Goal: Task Accomplishment & Management: Manage account settings

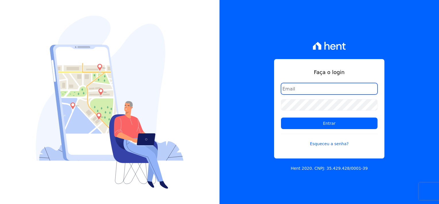
click at [300, 92] on input "email" at bounding box center [329, 89] width 97 height 12
type input "[EMAIL_ADDRESS][DOMAIN_NAME]"
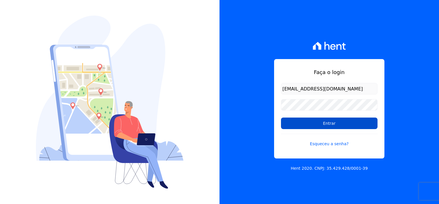
click at [359, 124] on input "Entrar" at bounding box center [329, 123] width 97 height 12
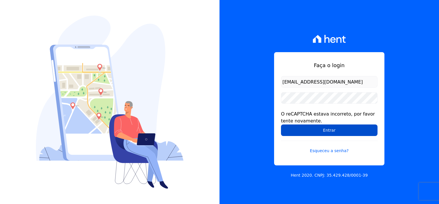
click at [323, 129] on input "Entrar" at bounding box center [329, 130] width 97 height 12
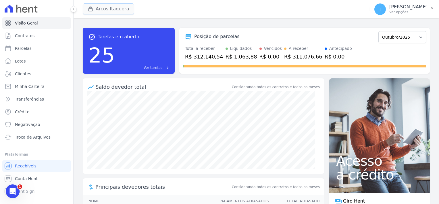
click at [98, 12] on button "Arcos Itaquera" at bounding box center [108, 8] width 51 height 11
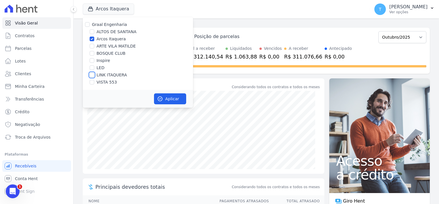
click at [91, 76] on input "LINK ITAQUERA" at bounding box center [92, 74] width 5 height 5
checkbox input "true"
click at [92, 37] on input "Arcos Itaquera" at bounding box center [92, 39] width 5 height 5
checkbox input "false"
click at [169, 98] on button "Aplicar" at bounding box center [170, 98] width 32 height 11
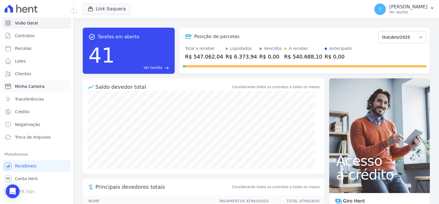
click at [29, 84] on span "Minha Carteira" at bounding box center [30, 86] width 30 height 6
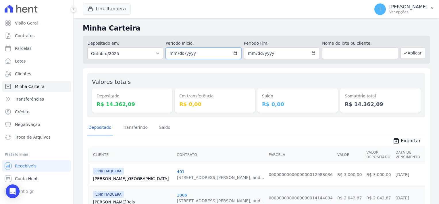
click at [237, 55] on input "2025-10-01" at bounding box center [204, 53] width 76 height 12
click at [234, 54] on input "2025-10-01" at bounding box center [204, 53] width 76 height 12
click at [227, 14] on div "Link Itaquera Graal Engenharia ALTOS DE SANTANA Arcos Itaquera ARTE VILA MATILD…" at bounding box center [225, 9] width 285 height 19
click at [312, 53] on input "2025-10-31" at bounding box center [282, 53] width 76 height 12
type input "2025-10-02"
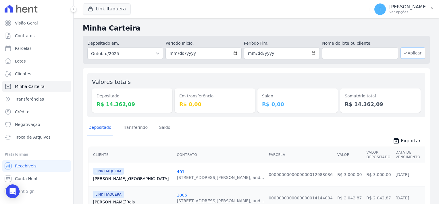
click at [410, 52] on button "Aplicar" at bounding box center [413, 53] width 25 height 12
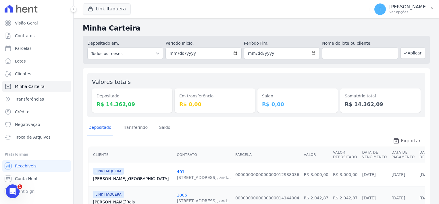
click at [407, 141] on span "Exportar" at bounding box center [411, 140] width 20 height 7
click at [246, 12] on div "Link Itaquera Graal Engenharia ALTOS DE SANTANA Arcos Itaquera ARTE VILA MATILD…" at bounding box center [225, 9] width 285 height 19
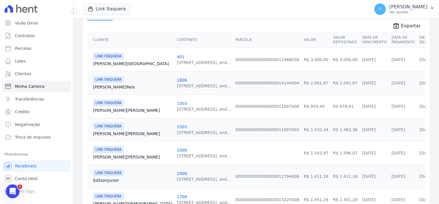
scroll to position [115, 0]
click at [102, 110] on link "Anderson Santos" at bounding box center [132, 110] width 79 height 6
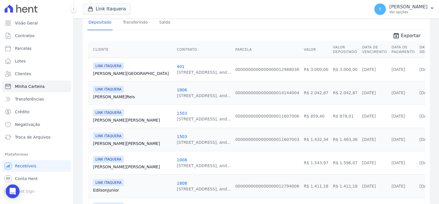
scroll to position [115, 0]
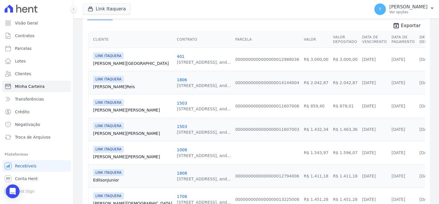
click at [115, 131] on link "Anderson Santos" at bounding box center [132, 133] width 79 height 6
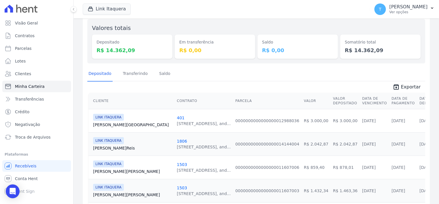
scroll to position [58, 0]
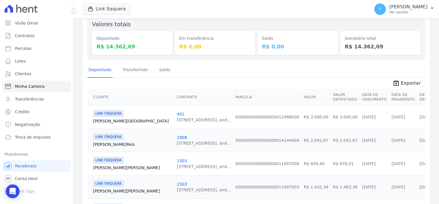
click at [110, 122] on link "Barbara Brasil" at bounding box center [132, 121] width 79 height 6
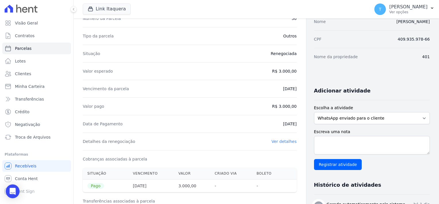
scroll to position [58, 0]
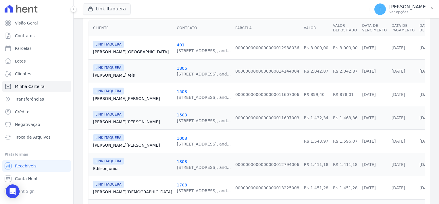
scroll to position [144, 0]
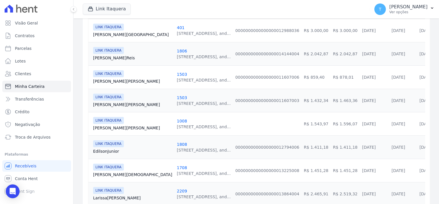
click at [104, 152] on link "Edilson Junior" at bounding box center [132, 151] width 79 height 6
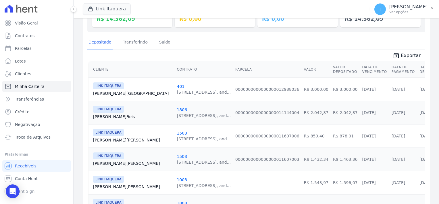
scroll to position [82, 0]
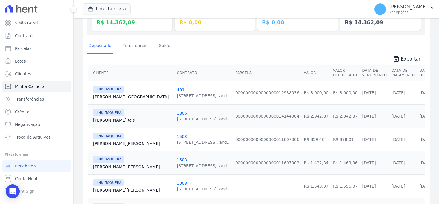
click at [106, 119] on link "Juliana Reis" at bounding box center [132, 120] width 79 height 6
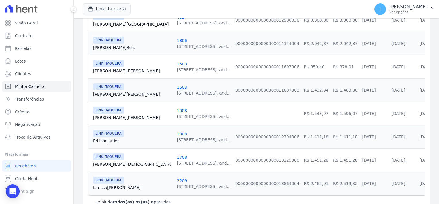
scroll to position [168, 0]
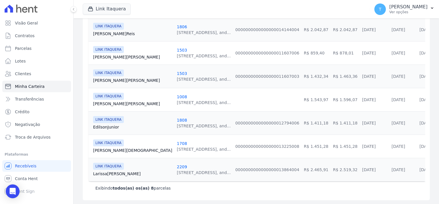
click at [112, 174] on link "Larissa Silva" at bounding box center [132, 174] width 79 height 6
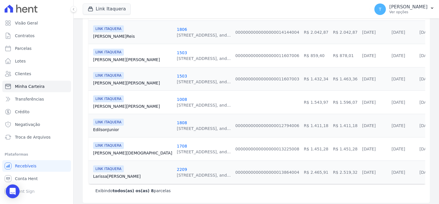
scroll to position [168, 0]
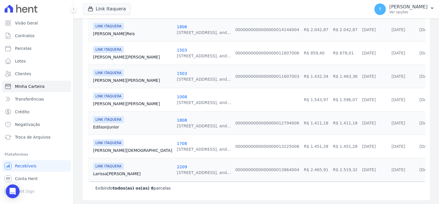
click at [110, 150] on link "Marcello Evangelista" at bounding box center [132, 150] width 79 height 6
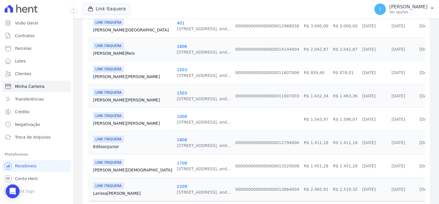
scroll to position [168, 0]
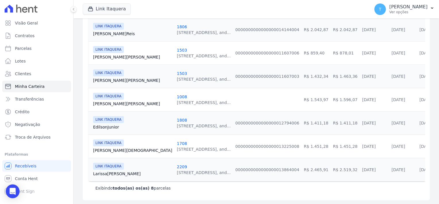
click at [112, 102] on link "Roberto Cardoso" at bounding box center [132, 104] width 79 height 6
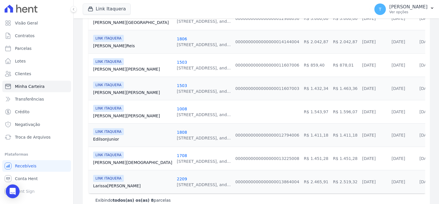
scroll to position [168, 0]
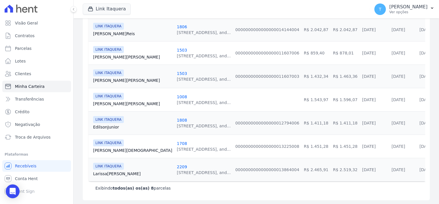
click at [108, 127] on link "Edilson Junior" at bounding box center [132, 127] width 79 height 6
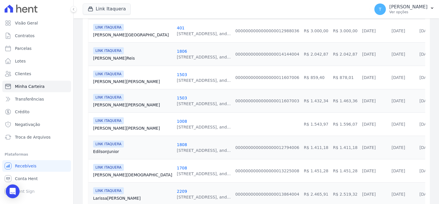
scroll to position [144, 0]
click at [110, 128] on link "Roberto Cardoso" at bounding box center [132, 128] width 79 height 6
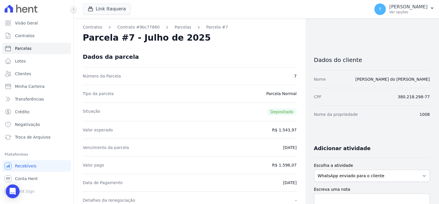
click at [72, 9] on icon at bounding box center [73, 8] width 3 height 3
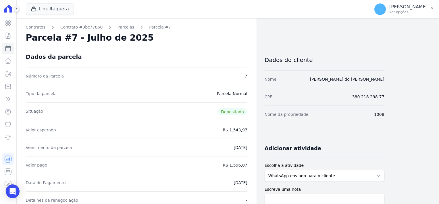
click at [17, 8] on icon at bounding box center [16, 8] width 3 height 3
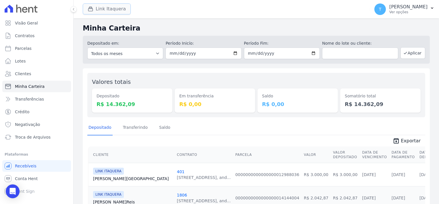
click at [110, 13] on button "Link Itaquera" at bounding box center [107, 8] width 48 height 11
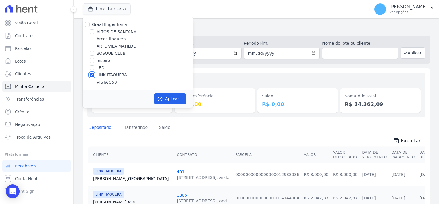
click at [91, 75] on input "LINK ITAQUERA" at bounding box center [92, 74] width 5 height 5
checkbox input "false"
click at [92, 60] on input "Inspire" at bounding box center [92, 60] width 5 height 5
checkbox input "true"
click at [171, 102] on button "Aplicar" at bounding box center [170, 98] width 32 height 11
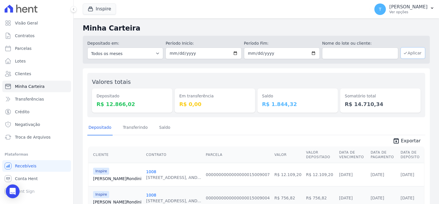
click at [411, 55] on button "Aplicar" at bounding box center [413, 53] width 25 height 12
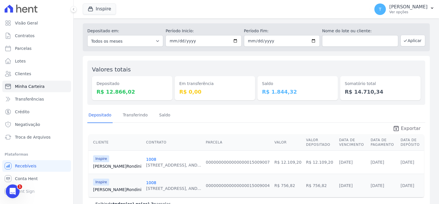
scroll to position [28, 0]
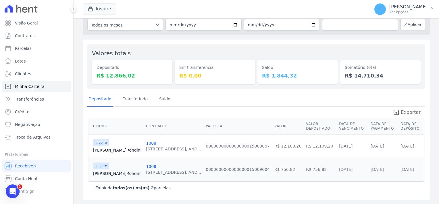
click at [404, 112] on span "Exportar" at bounding box center [411, 112] width 20 height 7
click at [248, 36] on div "Minha Carteira Depositado em: Todos os meses Novembro/2022 Dezembro/2022 [GEOGR…" at bounding box center [257, 97] width 366 height 214
click at [106, 150] on link "Sergio Rondini" at bounding box center [117, 150] width 48 height 6
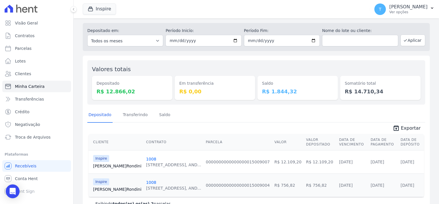
scroll to position [28, 0]
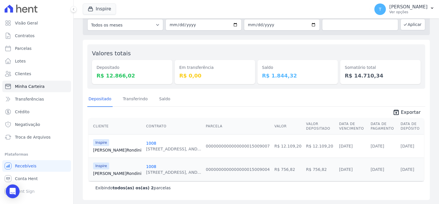
click at [110, 173] on link "Sergio Rondini" at bounding box center [117, 173] width 48 height 6
